Goal: Task Accomplishment & Management: Manage account settings

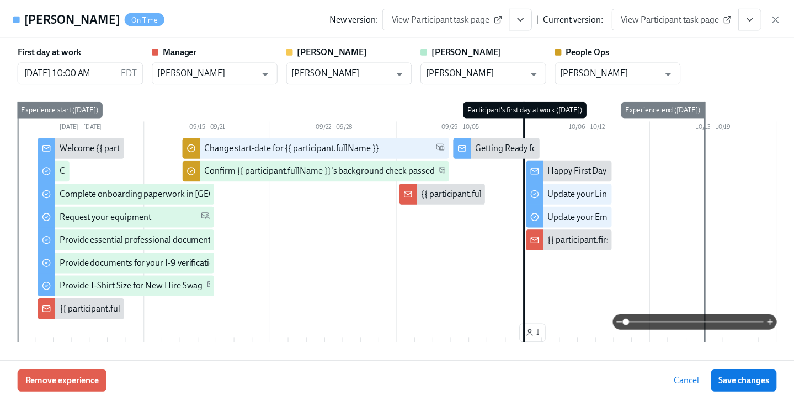
scroll to position [702, 0]
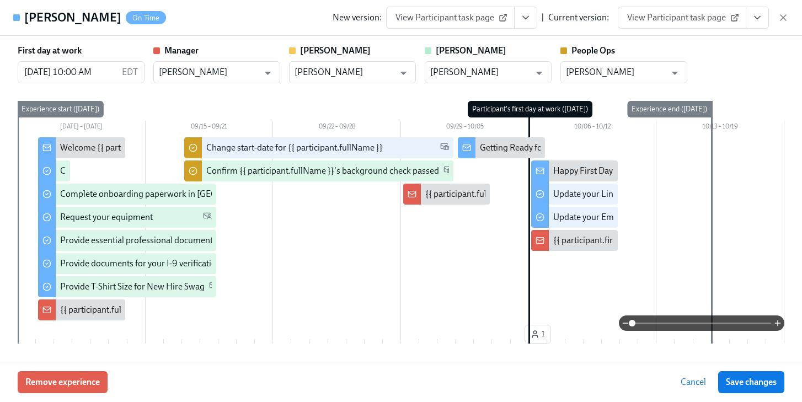
click at [784, 17] on icon "button" at bounding box center [783, 17] width 11 height 11
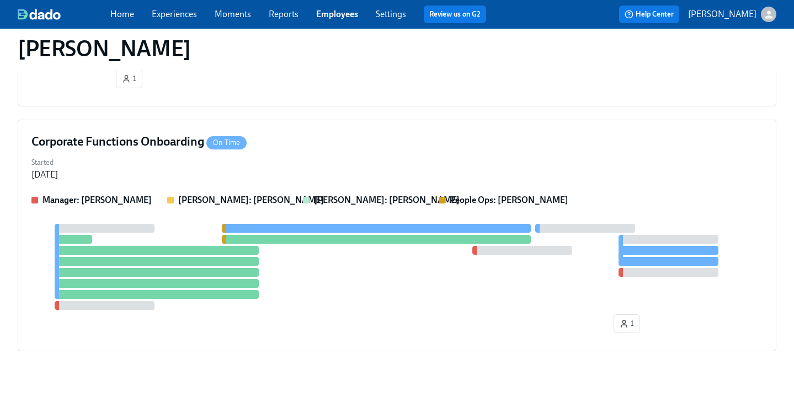
click at [344, 13] on link "Employees" at bounding box center [337, 14] width 42 height 10
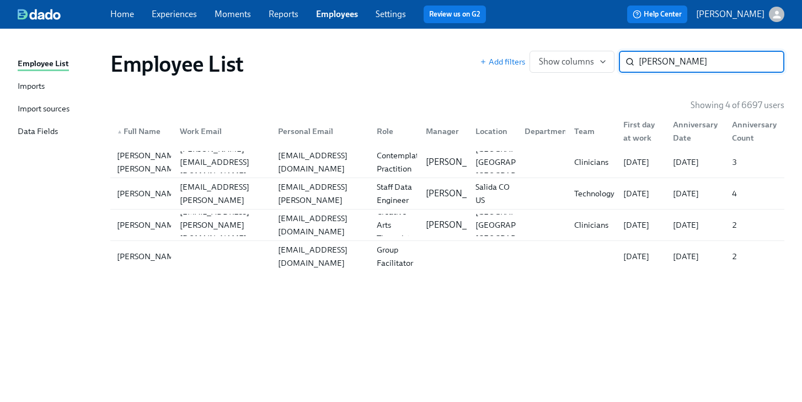
drag, startPoint x: 682, startPoint y: 61, endPoint x: 493, endPoint y: 47, distance: 190.3
click at [496, 48] on div "Employee List Add filters Show columns [PERSON_NAME] ​" at bounding box center [448, 64] width 692 height 44
type input "[PERSON_NAME]"
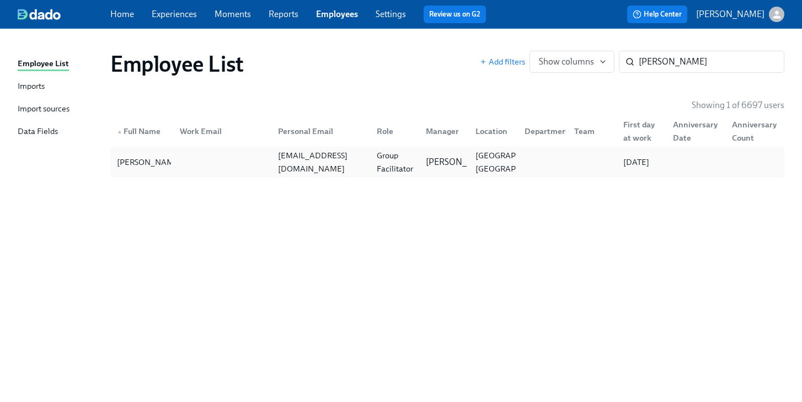
click at [339, 160] on div "[EMAIL_ADDRESS][DOMAIN_NAME]" at bounding box center [321, 162] width 94 height 26
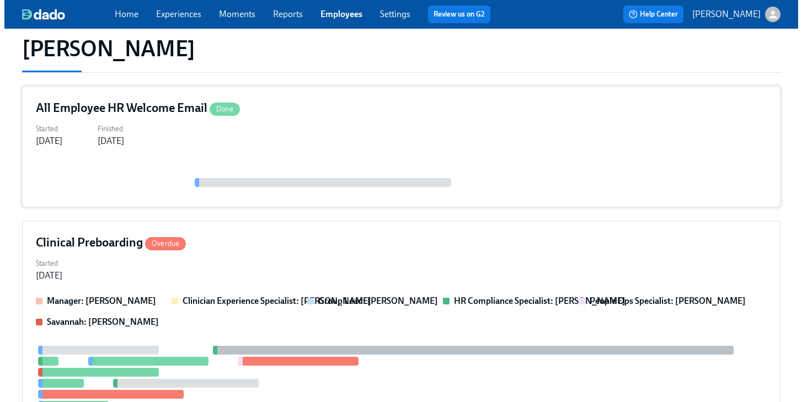
scroll to position [174, 0]
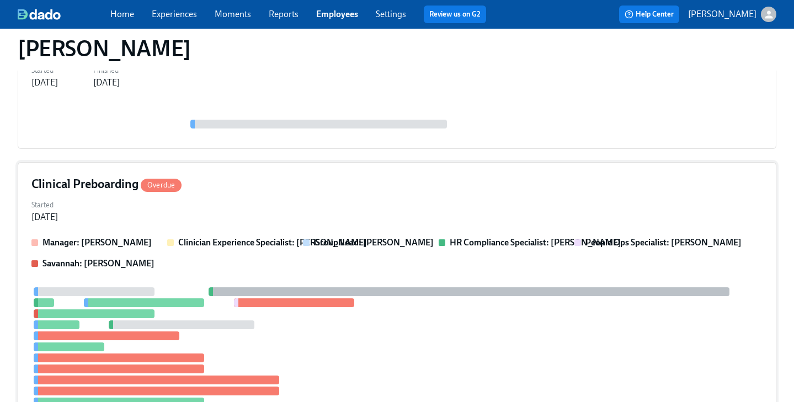
click at [308, 195] on div "Clinical Preboarding Overdue Started [DATE] Manager: [PERSON_NAME] Clinician Ex…" at bounding box center [397, 316] width 759 height 308
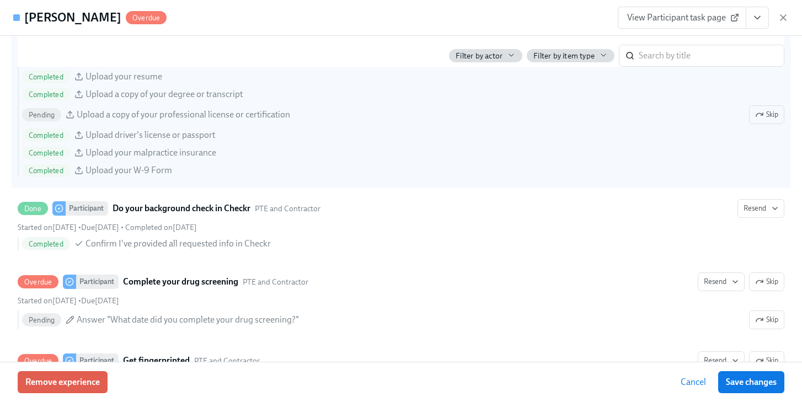
scroll to position [1261, 0]
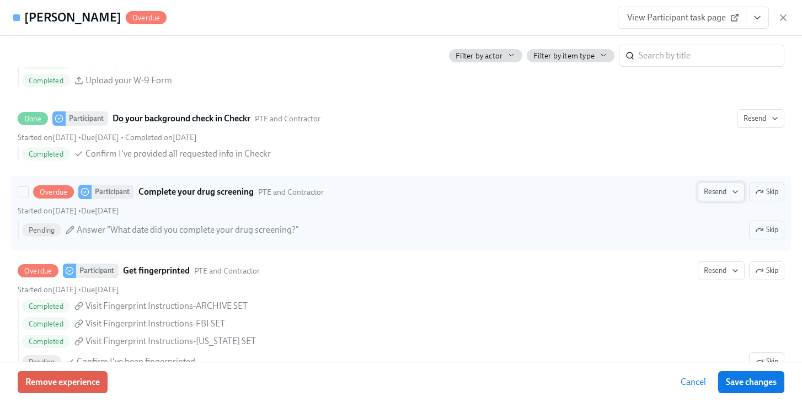
click at [704, 191] on span "Resend" at bounding box center [721, 191] width 35 height 11
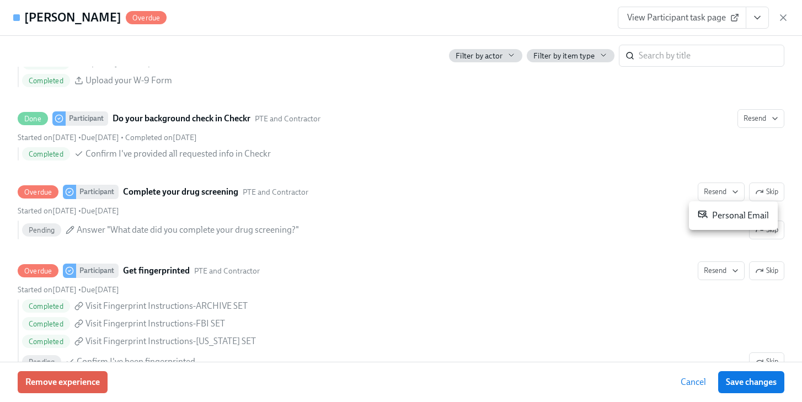
click at [708, 211] on div "Personal Email" at bounding box center [733, 215] width 71 height 13
click at [756, 15] on div at bounding box center [401, 201] width 802 height 402
click at [760, 20] on icon "View task page" at bounding box center [757, 17] width 11 height 11
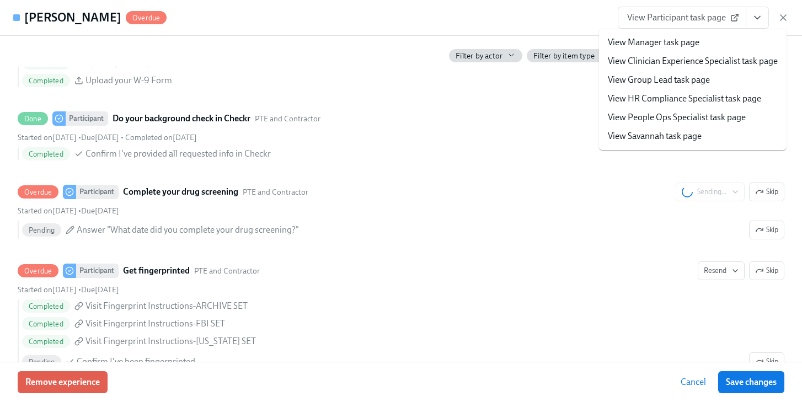
click at [674, 118] on link "View People Ops Specialist task page" at bounding box center [677, 117] width 138 height 12
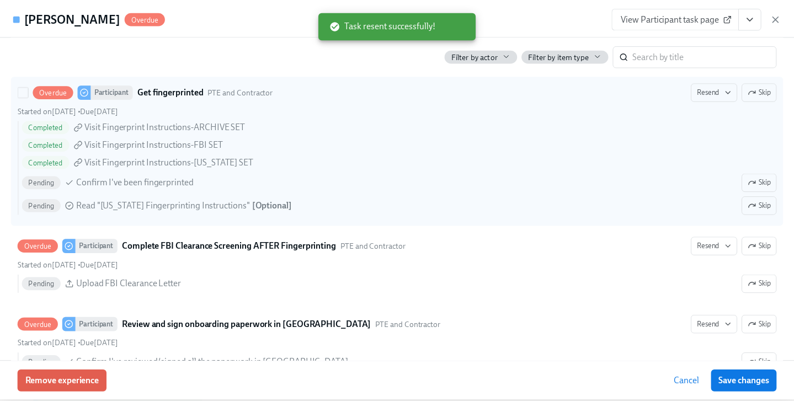
scroll to position [1543, 0]
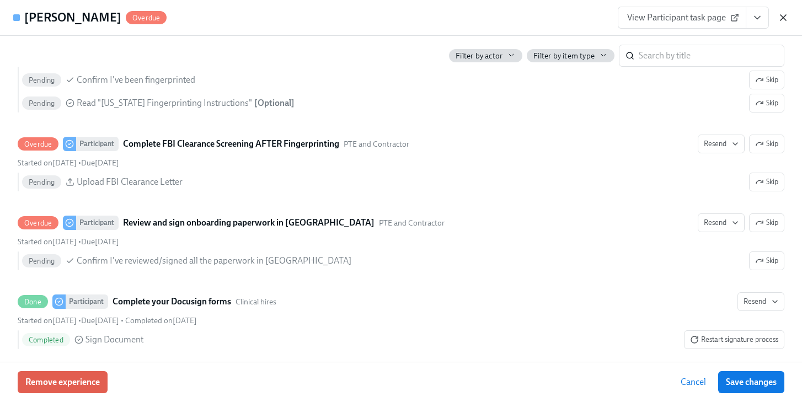
click at [785, 17] on icon "button" at bounding box center [783, 17] width 11 height 11
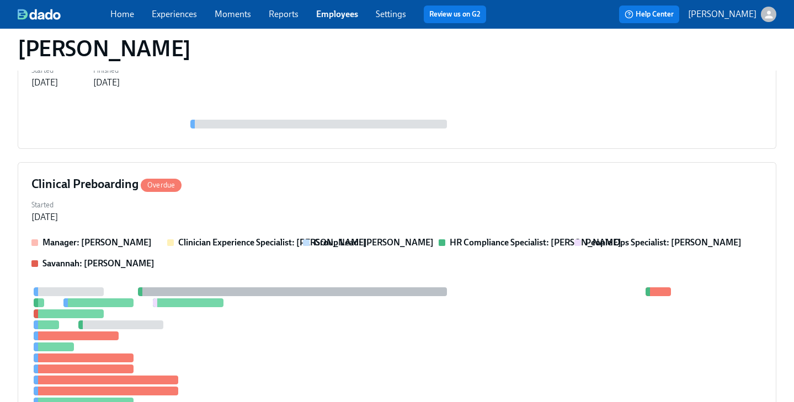
click at [326, 18] on link "Employees" at bounding box center [337, 14] width 42 height 10
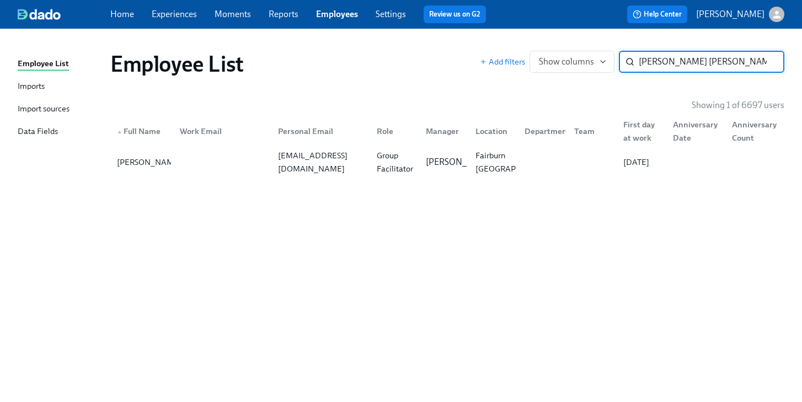
type input "[PERSON_NAME] [PERSON_NAME]"
click at [340, 157] on div "[EMAIL_ADDRESS][DOMAIN_NAME]" at bounding box center [321, 162] width 94 height 26
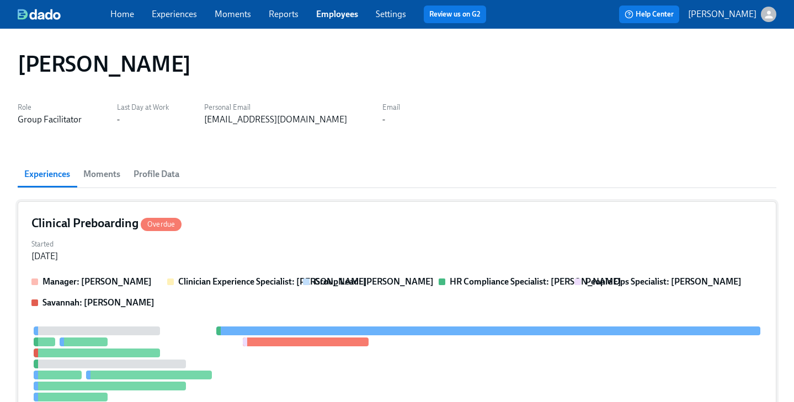
click at [377, 246] on div "Started [DATE]" at bounding box center [396, 249] width 731 height 26
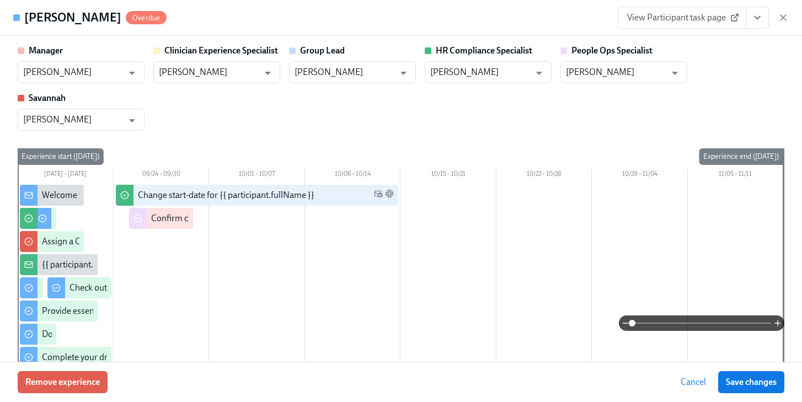
click at [757, 15] on icon "View task page" at bounding box center [757, 17] width 11 height 11
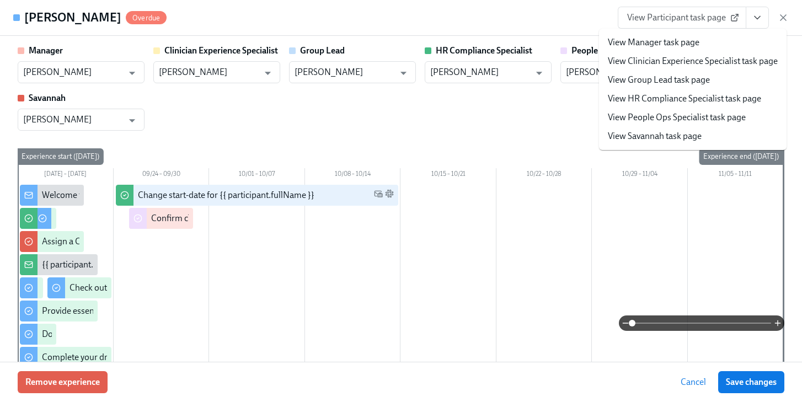
click at [693, 115] on link "View People Ops Specialist task page" at bounding box center [677, 117] width 138 height 12
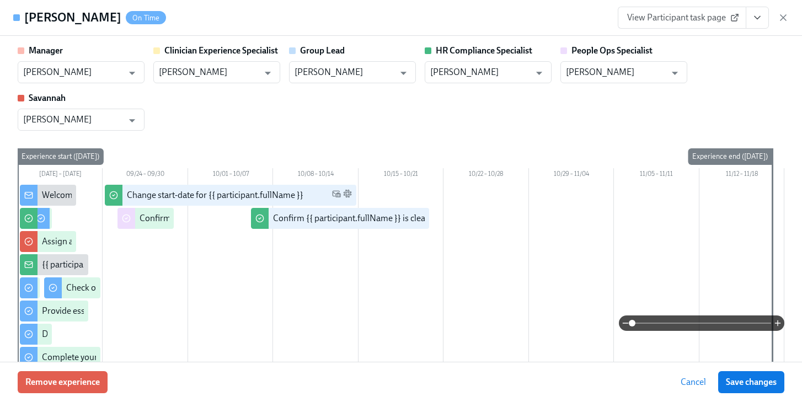
click at [739, 376] on button "Save changes" at bounding box center [751, 382] width 66 height 22
click at [786, 17] on icon "button" at bounding box center [783, 17] width 11 height 11
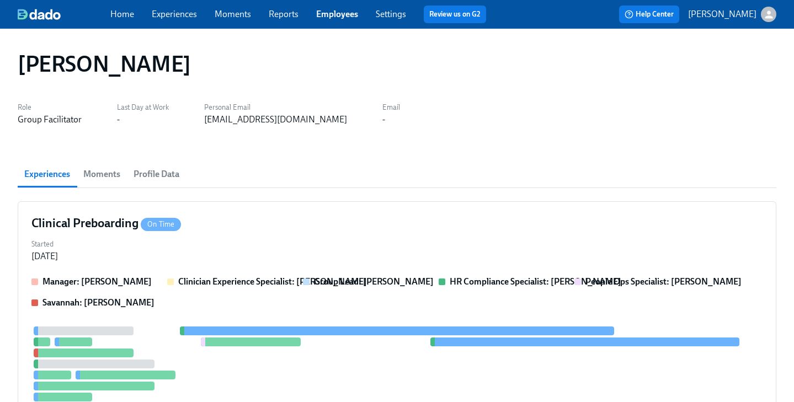
click at [323, 15] on link "Employees" at bounding box center [337, 14] width 42 height 10
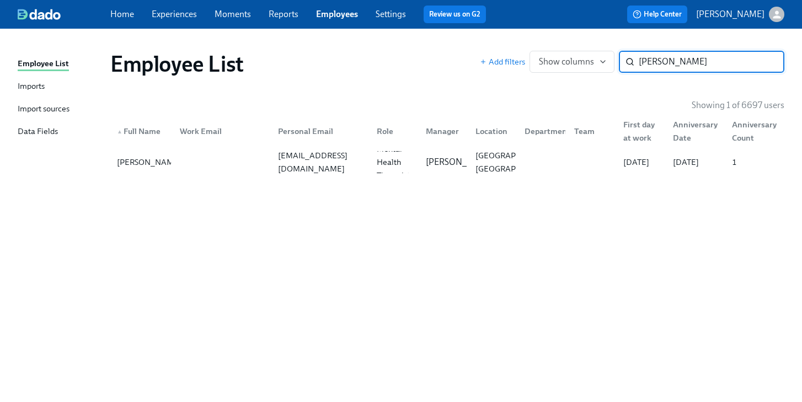
type input "[PERSON_NAME]"
click at [343, 152] on div "[EMAIL_ADDRESS][DOMAIN_NAME]" at bounding box center [318, 162] width 98 height 22
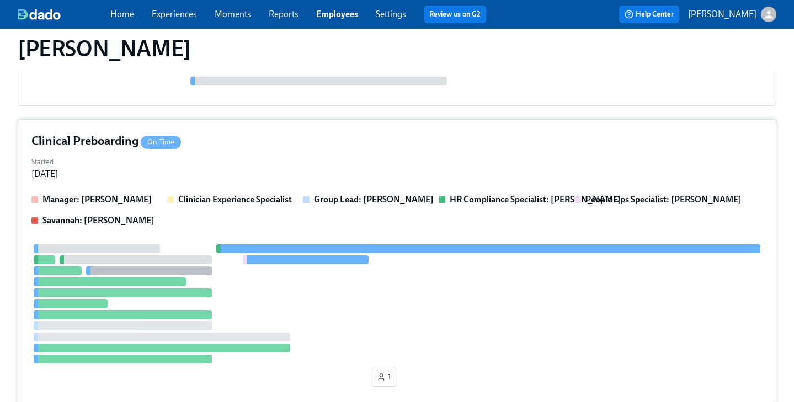
scroll to position [228, 0]
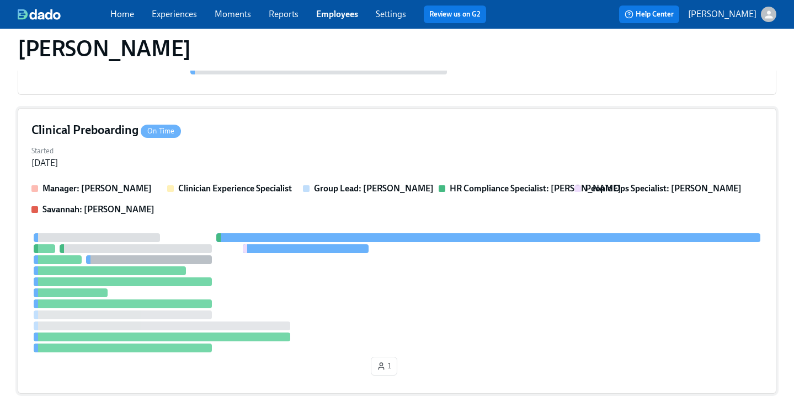
click at [338, 147] on div "Started [DATE]" at bounding box center [396, 156] width 731 height 26
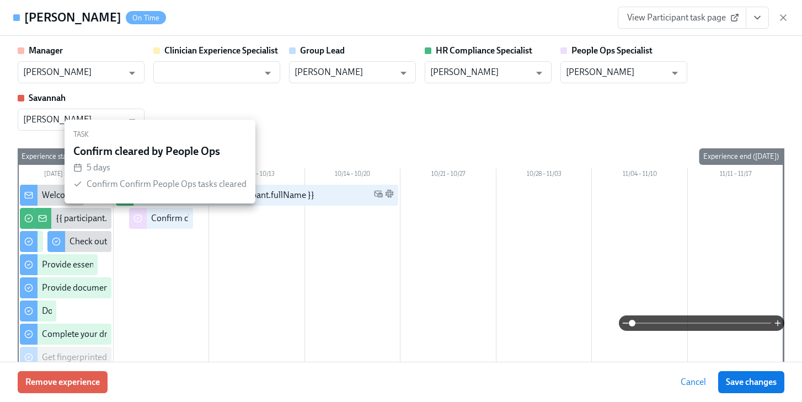
click at [161, 217] on div "Confirm cleared by People Ops" at bounding box center [209, 218] width 116 height 12
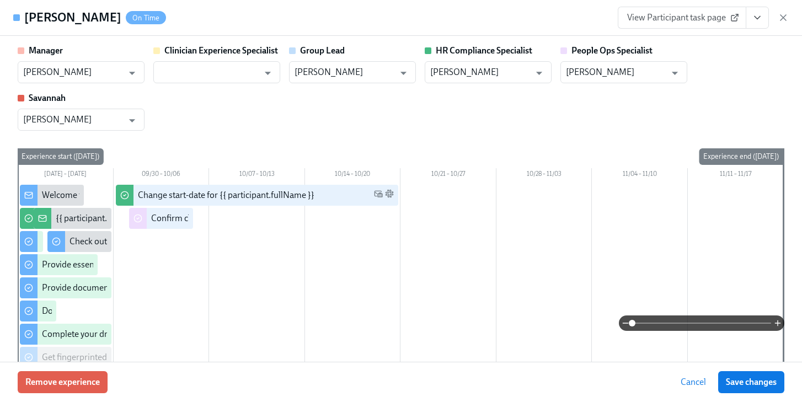
click at [754, 18] on icon "View task page" at bounding box center [757, 17] width 11 height 11
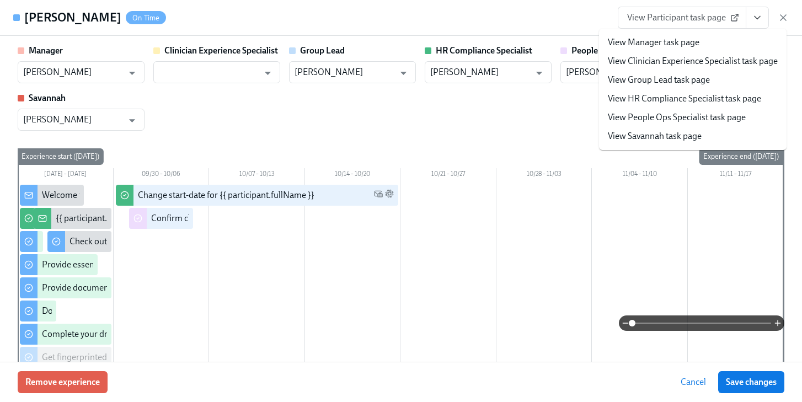
click at [687, 116] on link "View People Ops Specialist task page" at bounding box center [677, 117] width 138 height 12
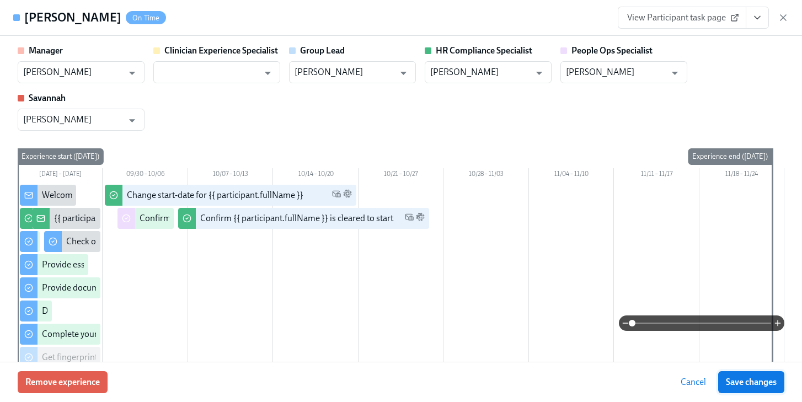
click at [759, 381] on span "Save changes" at bounding box center [751, 382] width 51 height 11
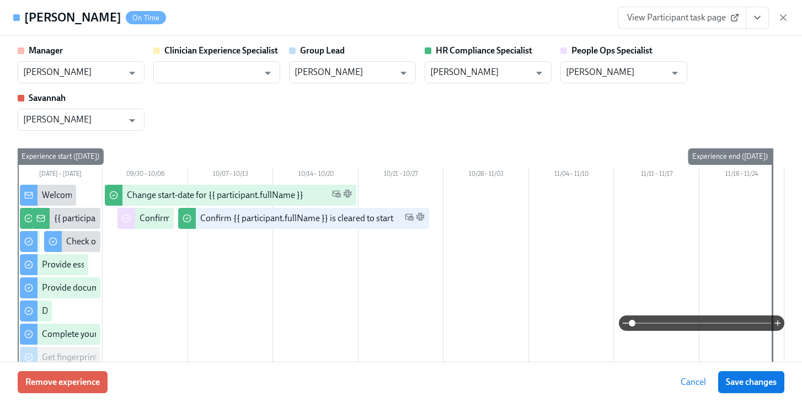
click at [781, 17] on icon "button" at bounding box center [783, 17] width 11 height 11
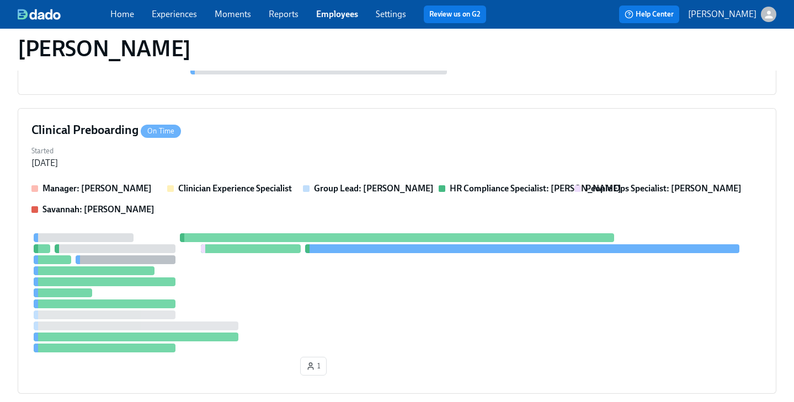
click at [330, 18] on link "Employees" at bounding box center [337, 14] width 42 height 10
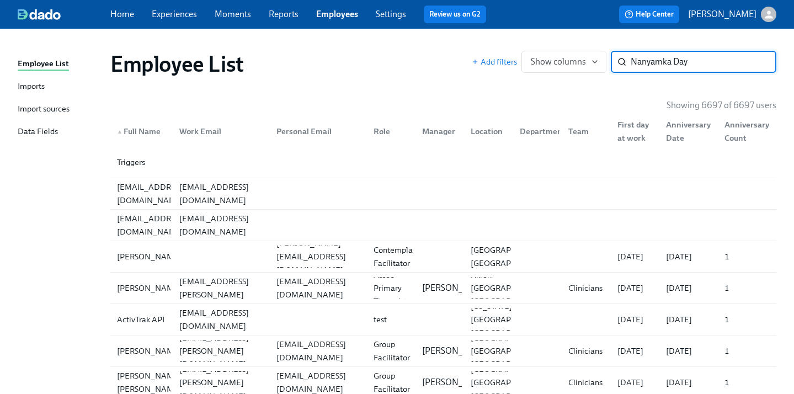
type input "Nanyamka Day"
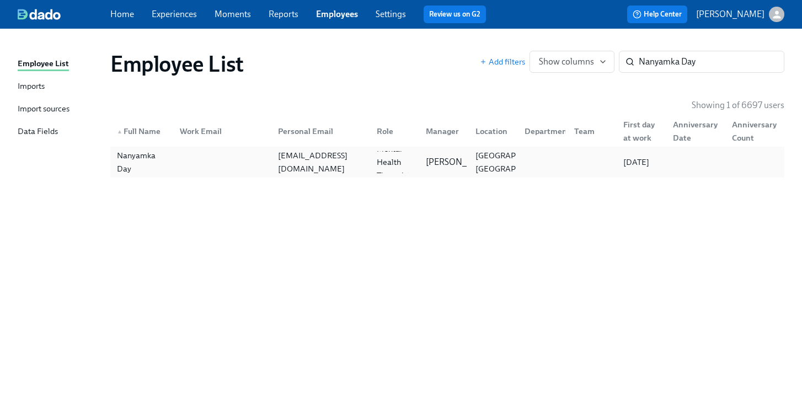
click at [535, 157] on div at bounding box center [541, 162] width 50 height 22
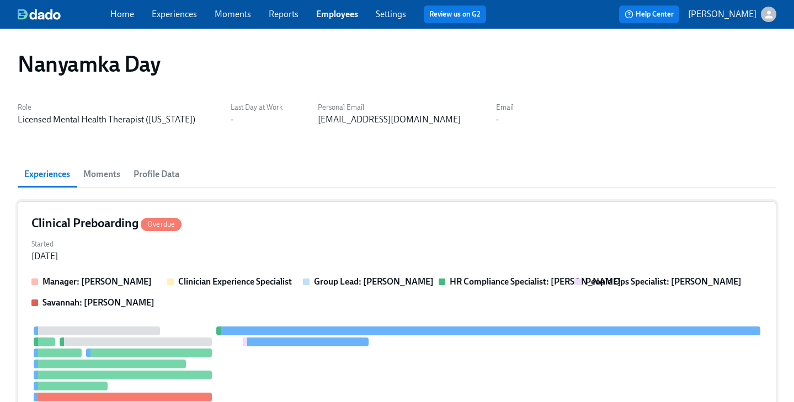
click at [419, 219] on div "Clinical Preboarding Overdue" at bounding box center [396, 223] width 731 height 17
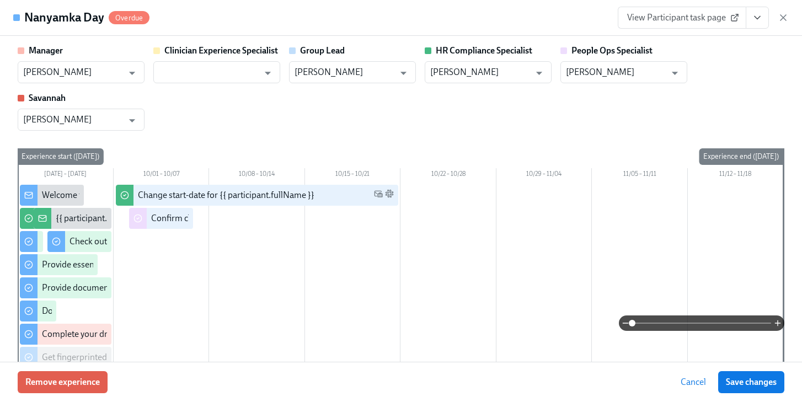
click at [756, 21] on icon "View task page" at bounding box center [757, 17] width 11 height 11
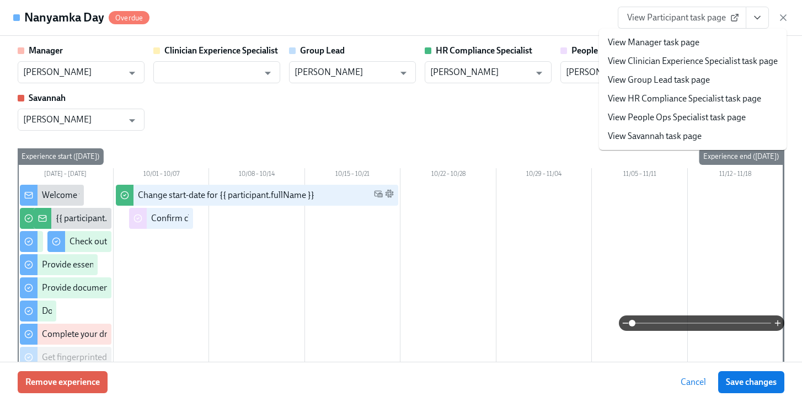
click at [681, 114] on link "View People Ops Specialist task page" at bounding box center [677, 117] width 138 height 12
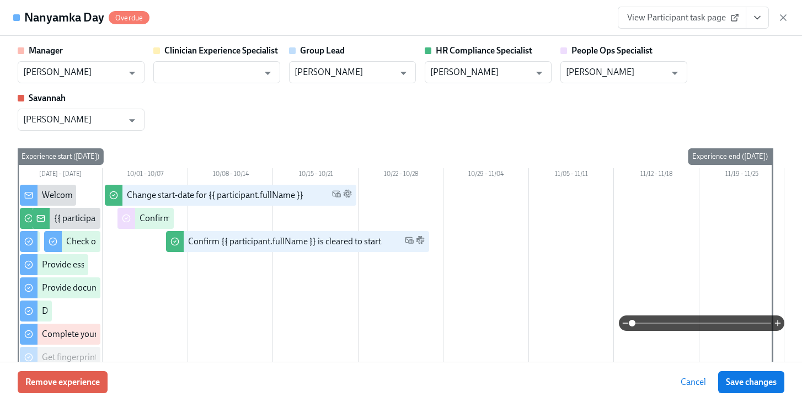
click at [755, 383] on span "Save changes" at bounding box center [751, 382] width 51 height 11
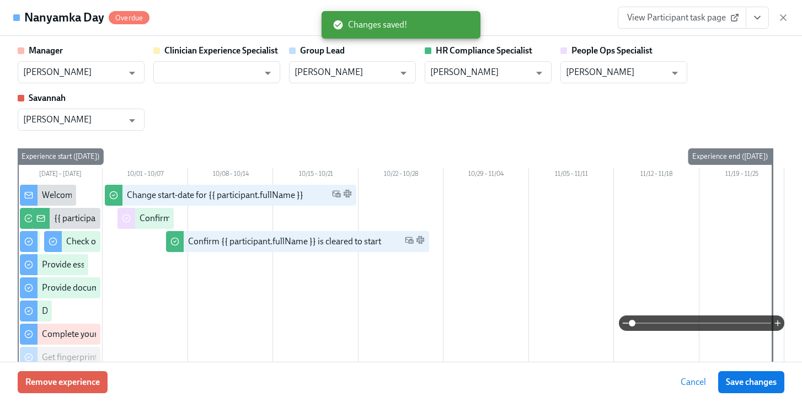
drag, startPoint x: 783, startPoint y: 16, endPoint x: 776, endPoint y: 17, distance: 7.3
click at [783, 16] on icon "button" at bounding box center [783, 17] width 11 height 11
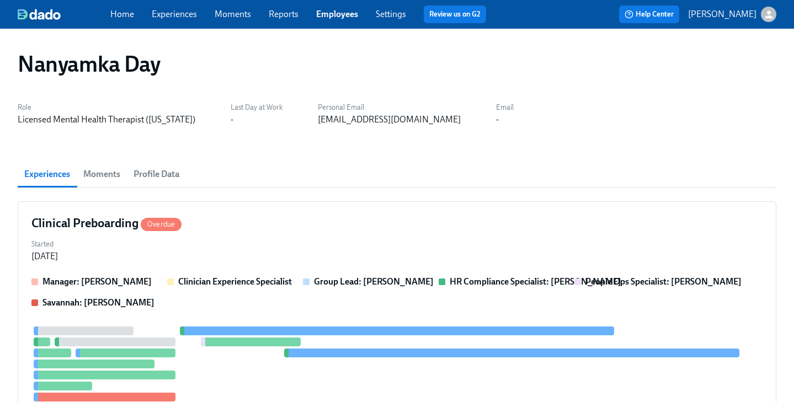
click at [334, 13] on link "Employees" at bounding box center [337, 14] width 42 height 10
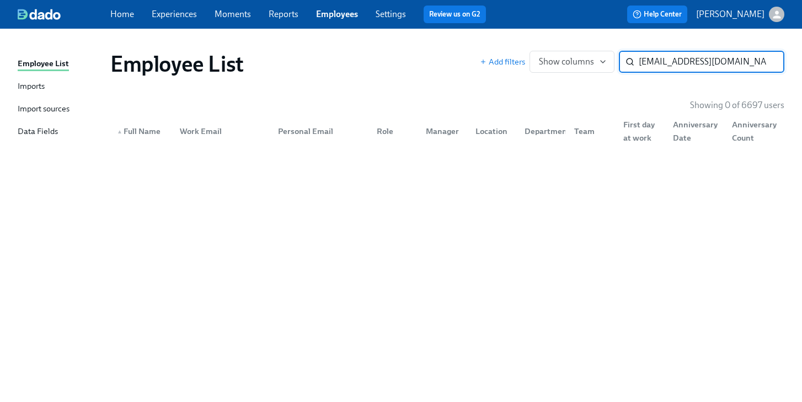
drag, startPoint x: 746, startPoint y: 66, endPoint x: 378, endPoint y: 33, distance: 369.4
click at [378, 34] on div "Employee List Imports Import sources Data Fields Employee List Add filters Show…" at bounding box center [401, 216] width 802 height 374
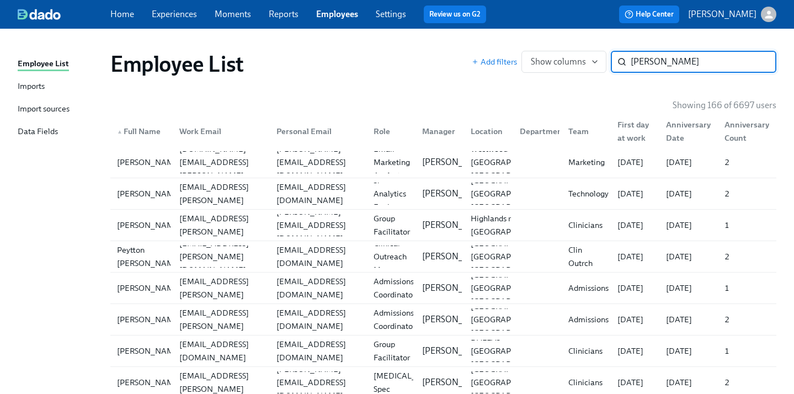
type input "[PERSON_NAME]"
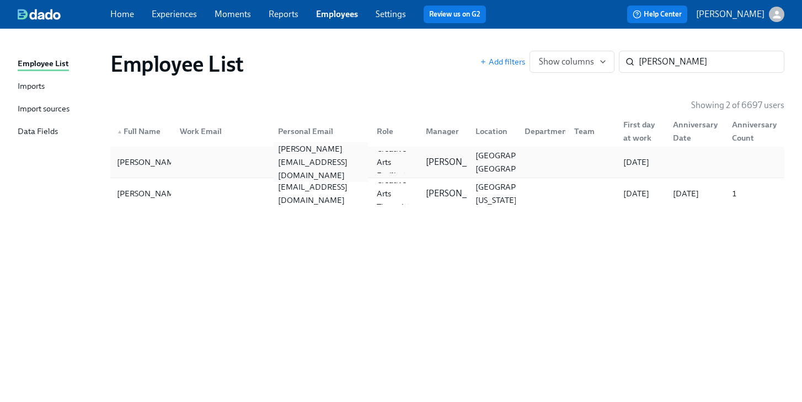
click at [323, 157] on div "[PERSON_NAME][EMAIL_ADDRESS][DOMAIN_NAME]" at bounding box center [321, 162] width 94 height 40
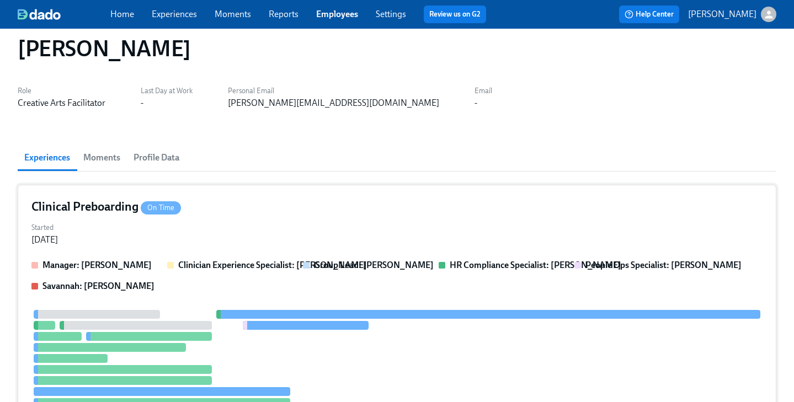
scroll to position [94, 0]
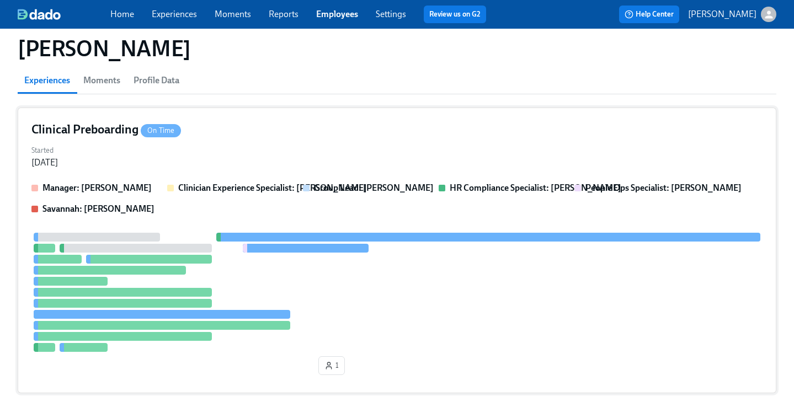
click at [402, 150] on div "Started [DATE]" at bounding box center [396, 155] width 731 height 26
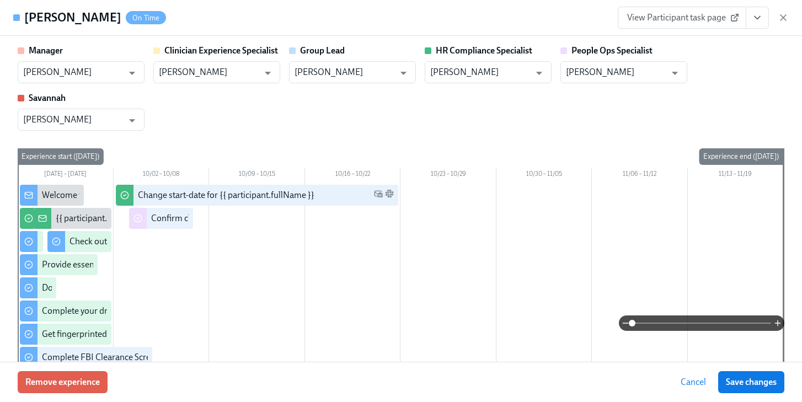
click at [753, 18] on icon "View task page" at bounding box center [757, 17] width 11 height 11
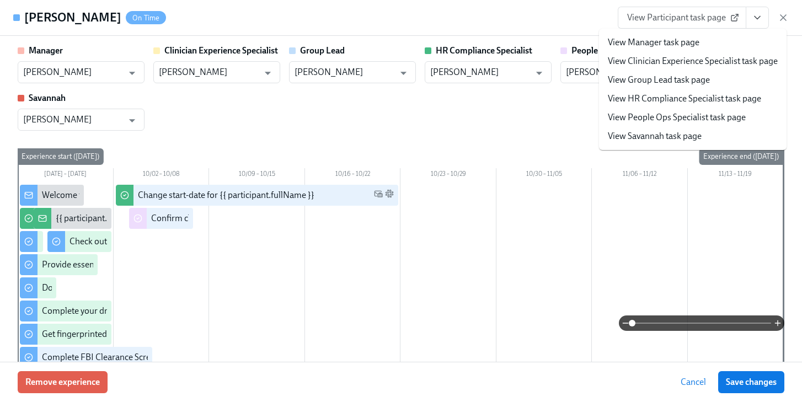
click at [692, 121] on link "View People Ops Specialist task page" at bounding box center [677, 117] width 138 height 12
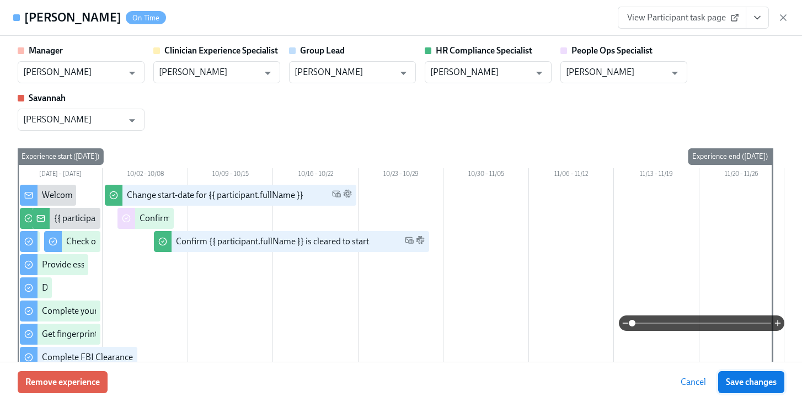
click at [749, 378] on span "Save changes" at bounding box center [751, 382] width 51 height 11
click at [783, 15] on icon "button" at bounding box center [783, 17] width 11 height 11
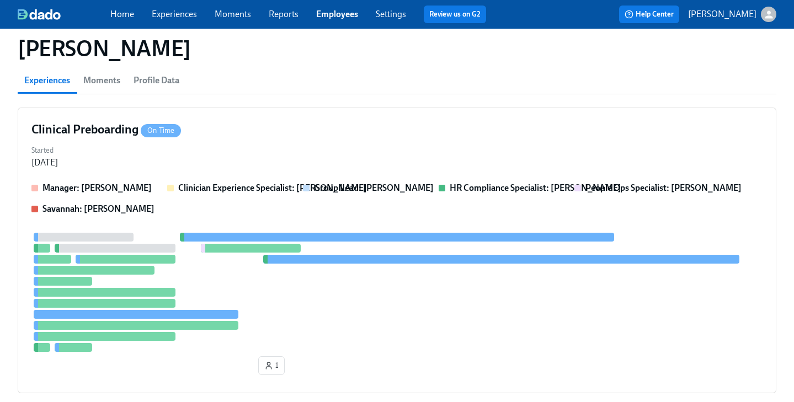
click at [332, 15] on link "Employees" at bounding box center [337, 14] width 42 height 10
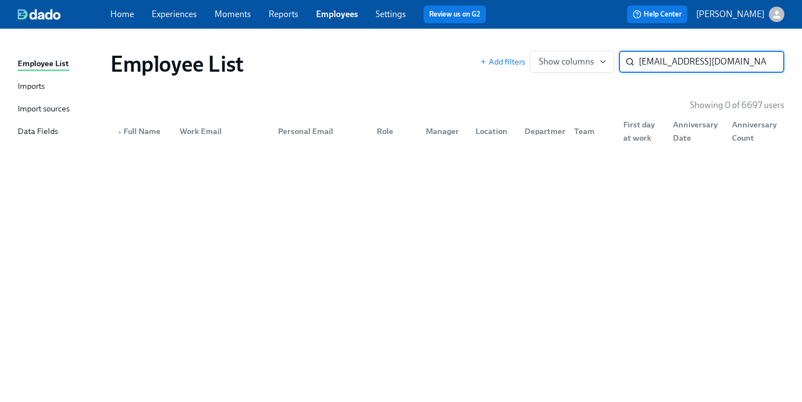
drag, startPoint x: 739, startPoint y: 66, endPoint x: 415, endPoint y: 31, distance: 326.3
click at [415, 31] on div "Employee List Imports Import sources Data Fields Employee List Add filters Show…" at bounding box center [401, 216] width 802 height 374
type input "[PERSON_NAME]"
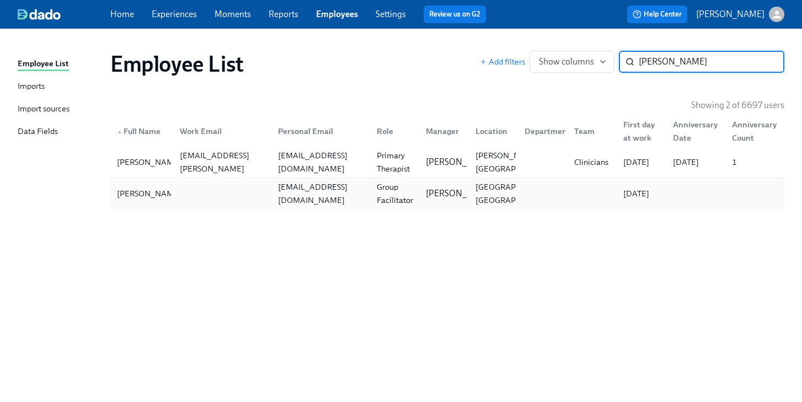
click at [269, 193] on div at bounding box center [220, 194] width 98 height 22
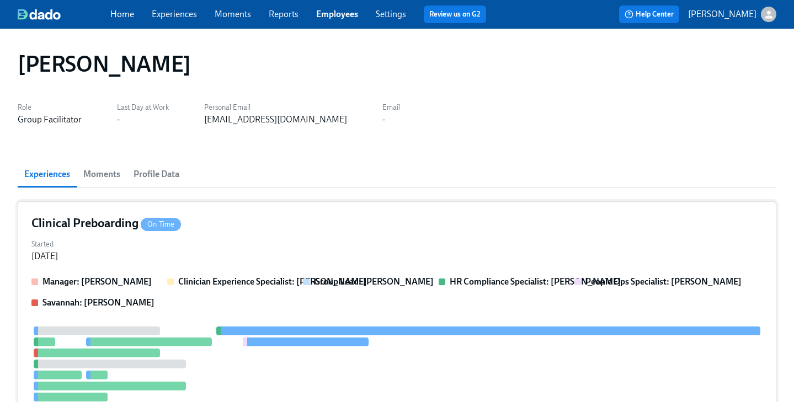
click at [268, 221] on div "Clinical Preboarding On Time" at bounding box center [396, 223] width 731 height 17
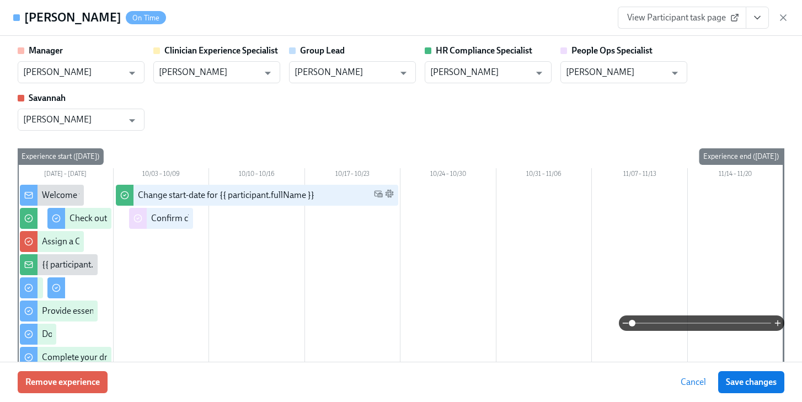
click at [752, 22] on icon "View task page" at bounding box center [757, 17] width 11 height 11
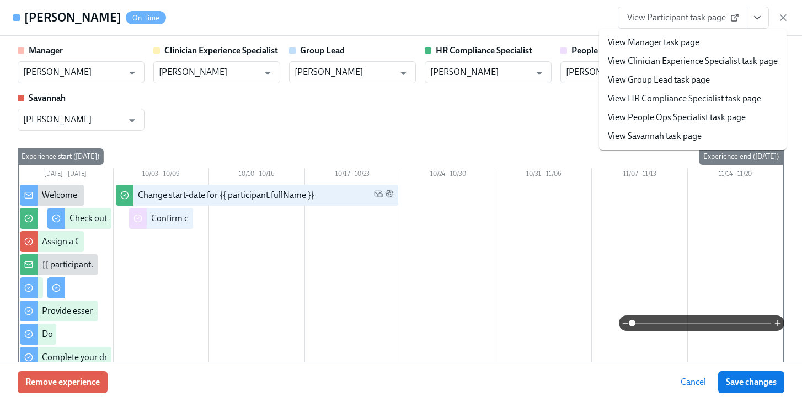
click at [684, 120] on link "View People Ops Specialist task page" at bounding box center [677, 117] width 138 height 12
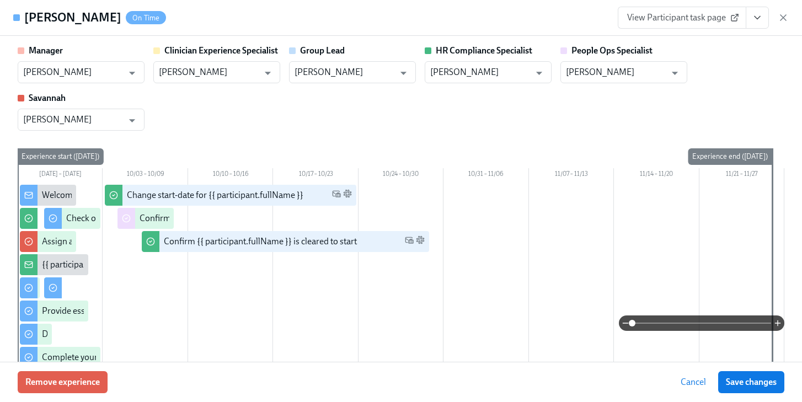
click at [740, 376] on button "Save changes" at bounding box center [751, 382] width 66 height 22
click at [783, 18] on icon "button" at bounding box center [784, 18] width 6 height 6
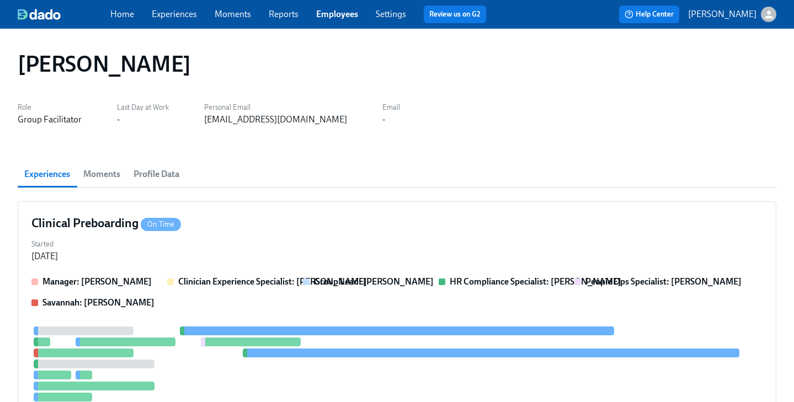
click at [335, 13] on link "Employees" at bounding box center [337, 14] width 42 height 10
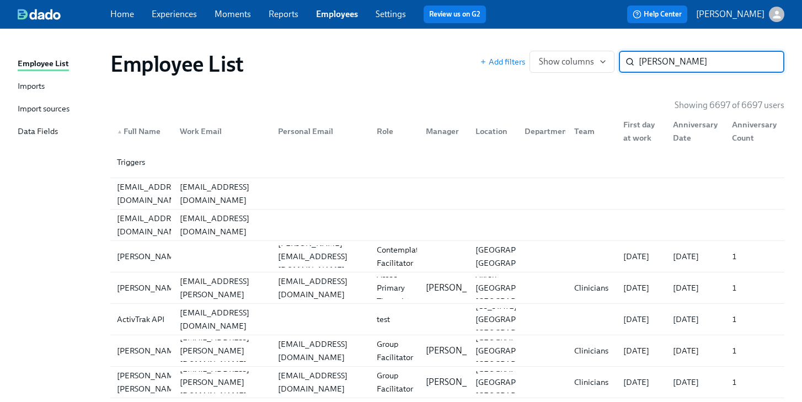
type input "[PERSON_NAME]"
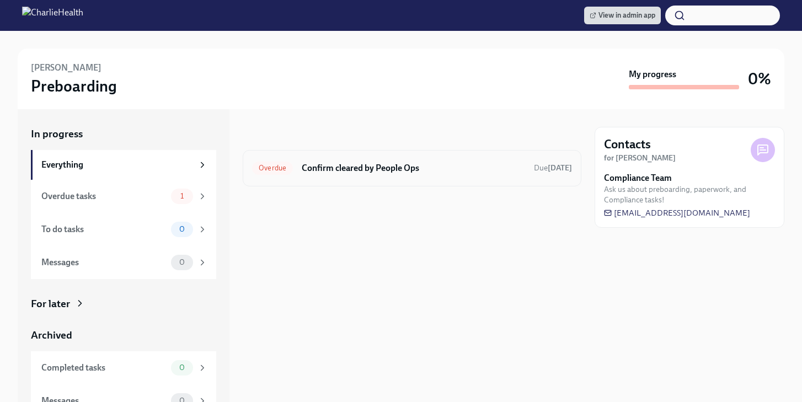
click at [424, 178] on div "Overdue Confirm cleared by People Ops Due [DATE]" at bounding box center [412, 168] width 339 height 36
click at [426, 171] on h6 "Confirm cleared by People Ops" at bounding box center [413, 168] width 223 height 12
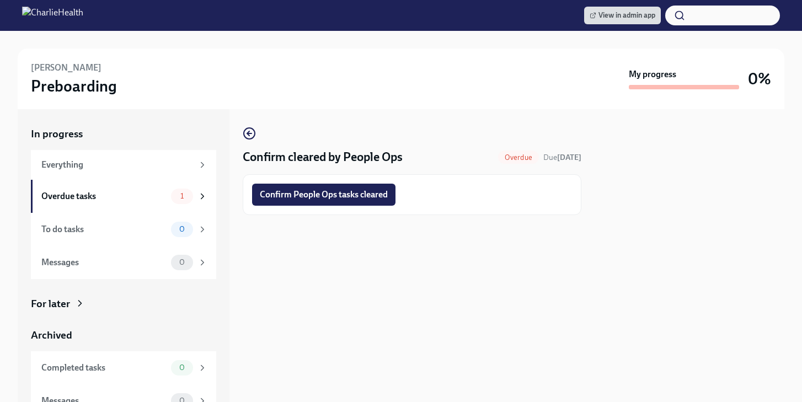
click at [375, 200] on span "Confirm People Ops tasks cleared" at bounding box center [324, 194] width 128 height 11
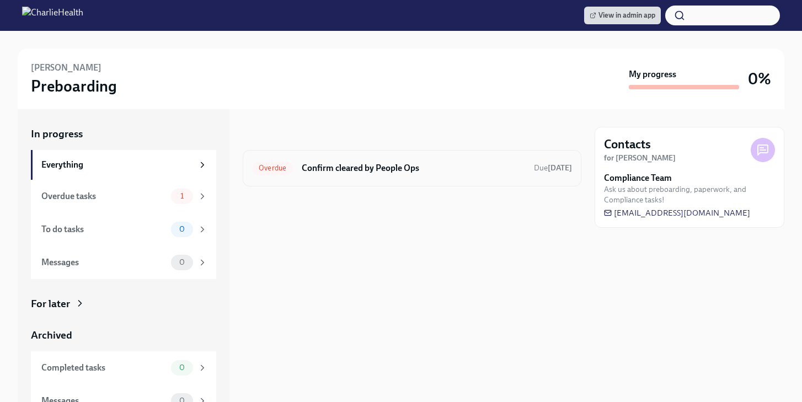
click at [393, 168] on h6 "Confirm cleared by People Ops" at bounding box center [413, 168] width 223 height 12
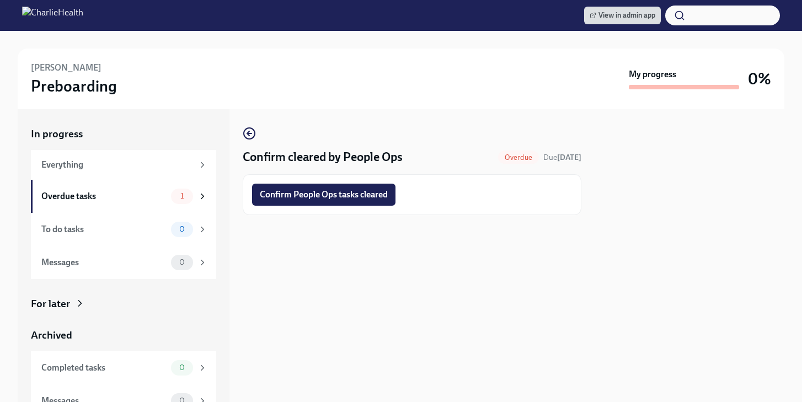
click at [364, 194] on span "Confirm People Ops tasks cleared" at bounding box center [324, 194] width 128 height 11
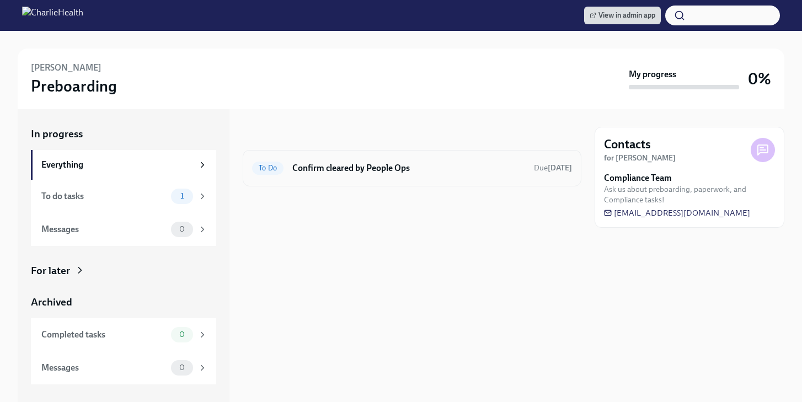
click at [356, 169] on h6 "Confirm cleared by People Ops" at bounding box center [408, 168] width 233 height 12
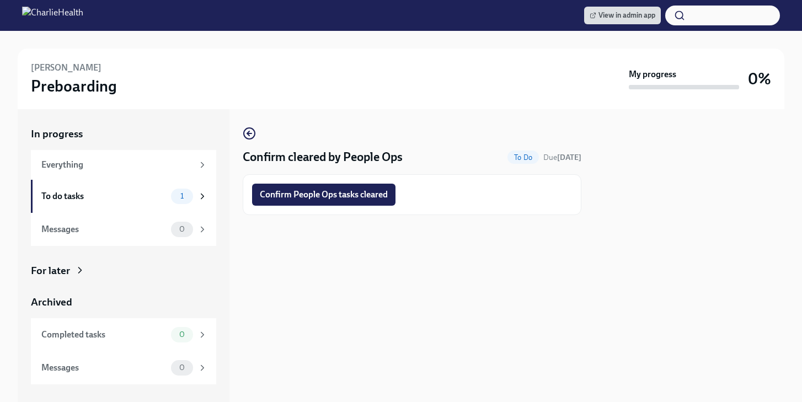
click at [339, 195] on span "Confirm People Ops tasks cleared" at bounding box center [324, 194] width 128 height 11
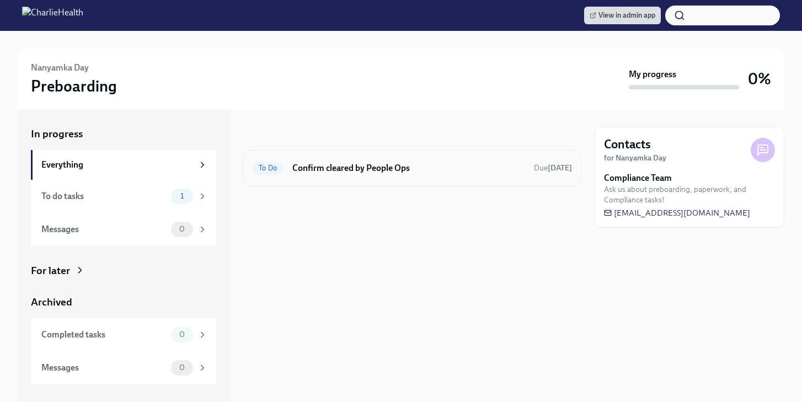
click at [386, 174] on div "To Do Confirm cleared by People Ops Due [DATE]" at bounding box center [412, 168] width 320 height 18
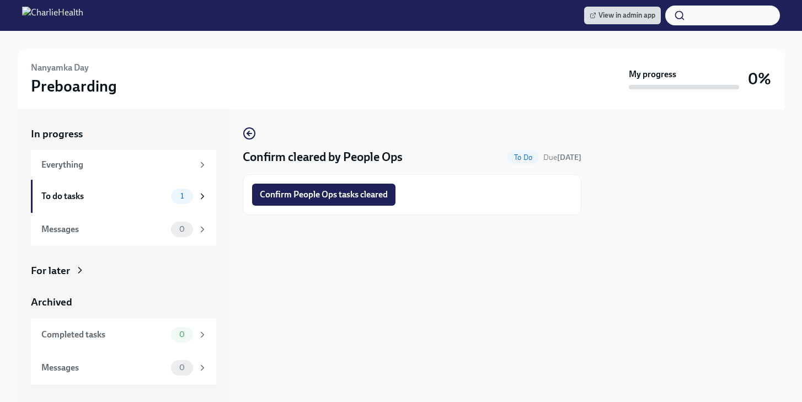
click at [348, 198] on span "Confirm People Ops tasks cleared" at bounding box center [324, 194] width 128 height 11
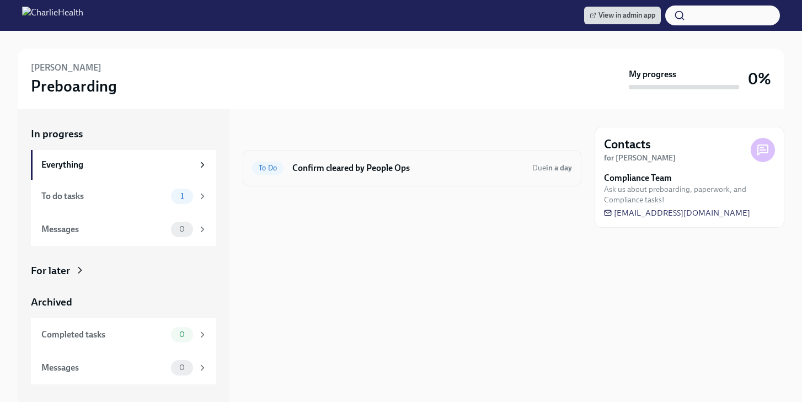
click at [407, 166] on h6 "Confirm cleared by People Ops" at bounding box center [407, 168] width 231 height 12
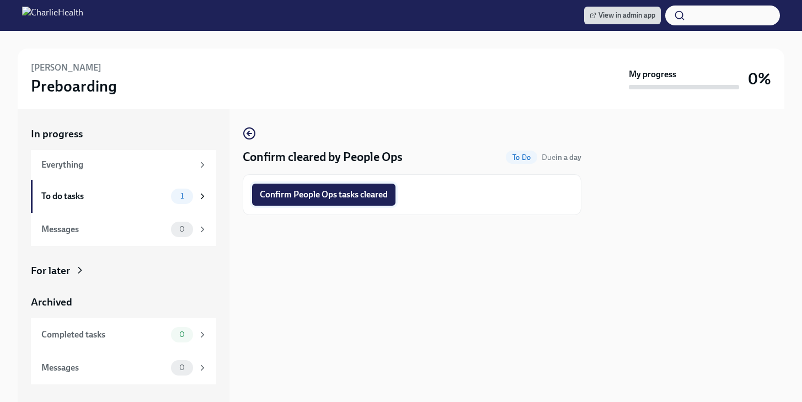
click at [354, 197] on span "Confirm People Ops tasks cleared" at bounding box center [324, 194] width 128 height 11
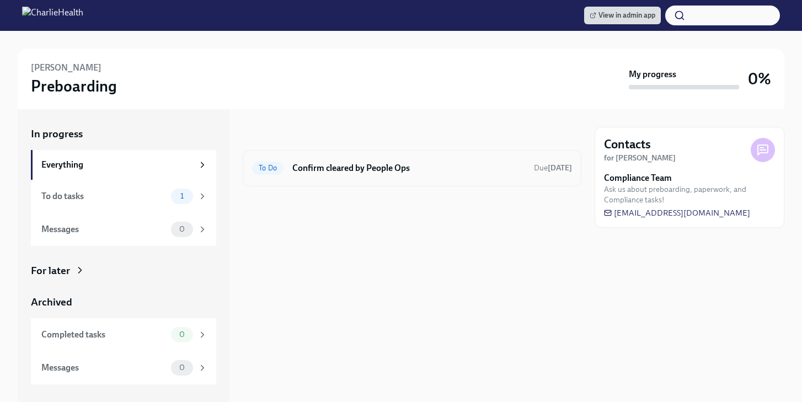
click at [375, 168] on h6 "Confirm cleared by People Ops" at bounding box center [408, 168] width 233 height 12
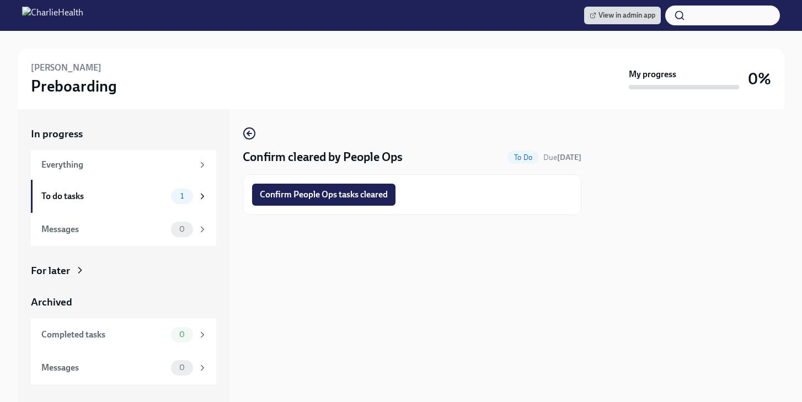
click at [345, 207] on div "Confirm People Ops tasks cleared" at bounding box center [412, 194] width 339 height 41
click at [349, 200] on button "Confirm People Ops tasks cleared" at bounding box center [323, 195] width 143 height 22
